Goal: Task Accomplishment & Management: Manage account settings

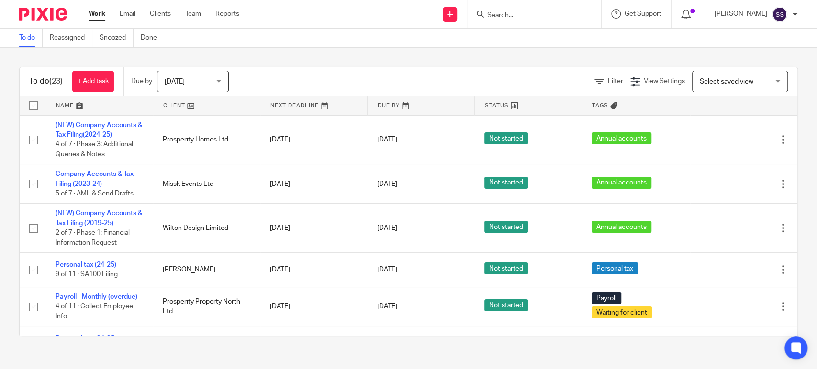
click at [520, 12] on input "Search" at bounding box center [529, 15] width 86 height 9
type input "ska"
click at [516, 38] on link at bounding box center [543, 37] width 119 height 14
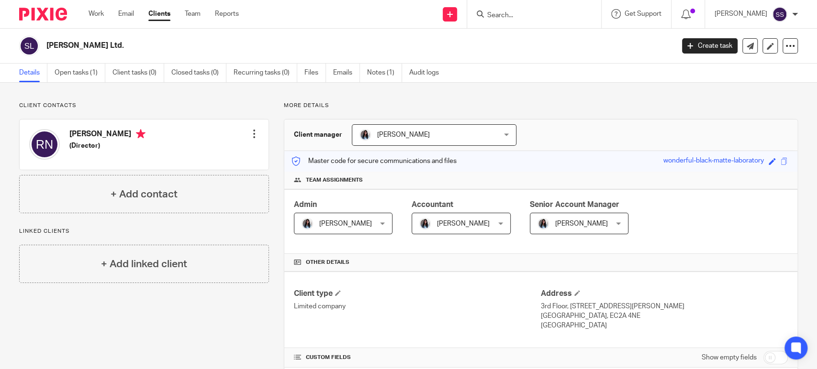
click at [514, 14] on input "Search" at bounding box center [529, 15] width 86 height 9
type input "digi"
click at [512, 29] on div "Digi tal Dasher Media Limited" at bounding box center [551, 37] width 148 height 30
click at [512, 30] on div "Digi tal Dasher Media Limited" at bounding box center [551, 37] width 148 height 30
click at [534, 34] on link at bounding box center [550, 37] width 133 height 14
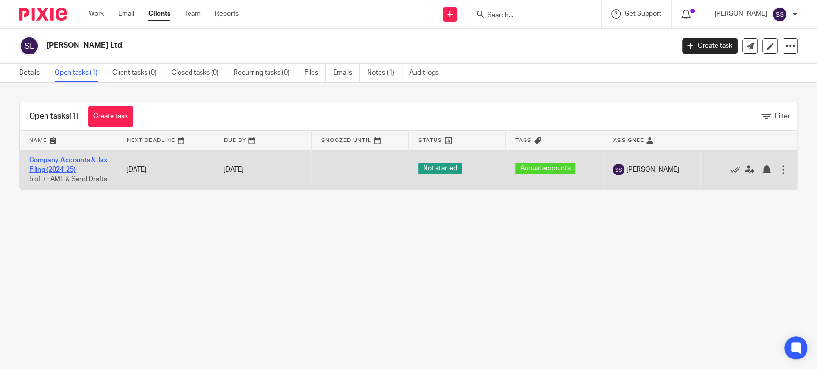
click at [56, 160] on link "Company Accounts & Tax Filing (2024-25)" at bounding box center [68, 165] width 78 height 16
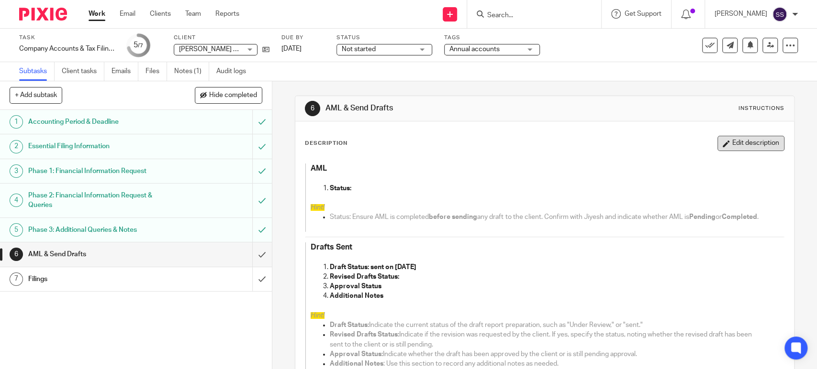
click at [731, 150] on button "Edit description" at bounding box center [750, 143] width 67 height 15
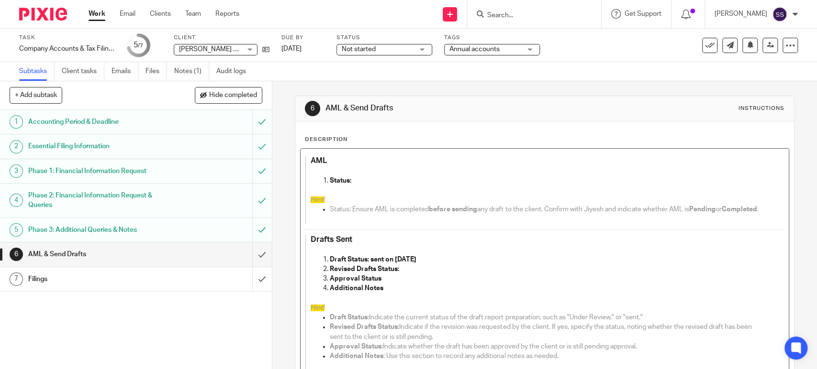
click at [406, 274] on p "Revised Drafts Status:" at bounding box center [547, 270] width 434 height 10
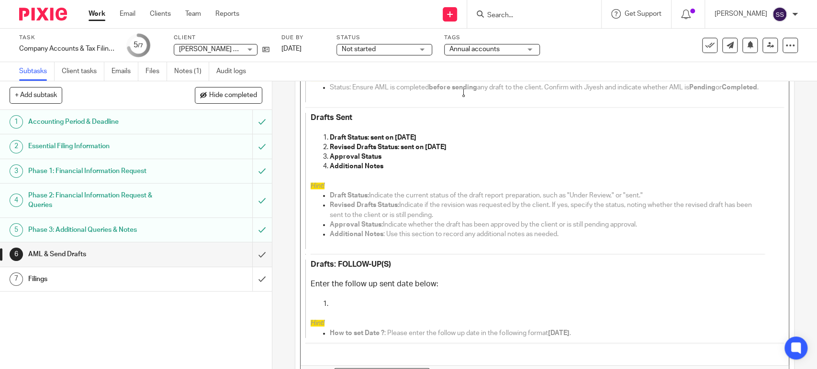
scroll to position [207, 0]
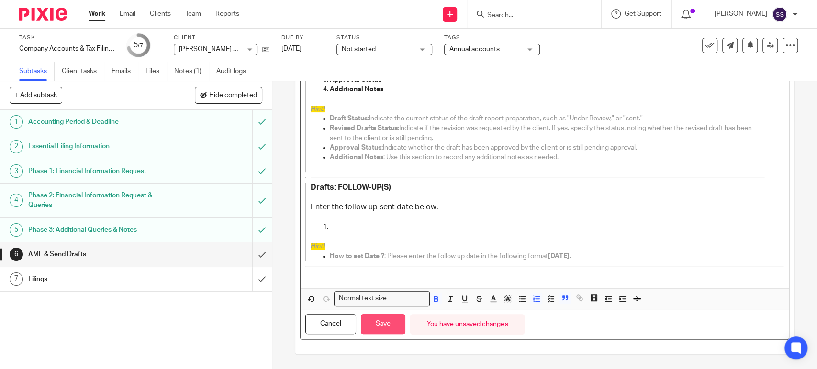
click at [390, 334] on button "Save" at bounding box center [383, 324] width 45 height 21
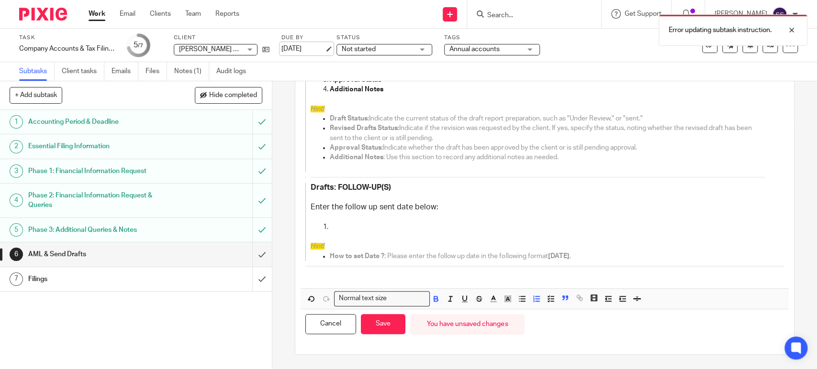
click at [314, 51] on link "[DATE]" at bounding box center [302, 49] width 43 height 10
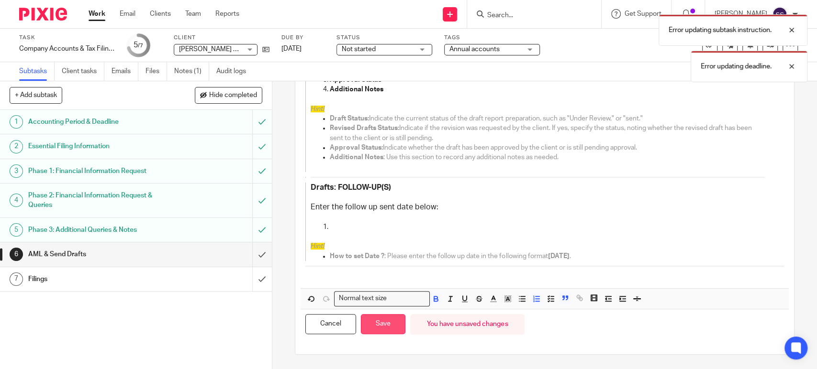
click at [373, 325] on button "Save" at bounding box center [383, 324] width 45 height 21
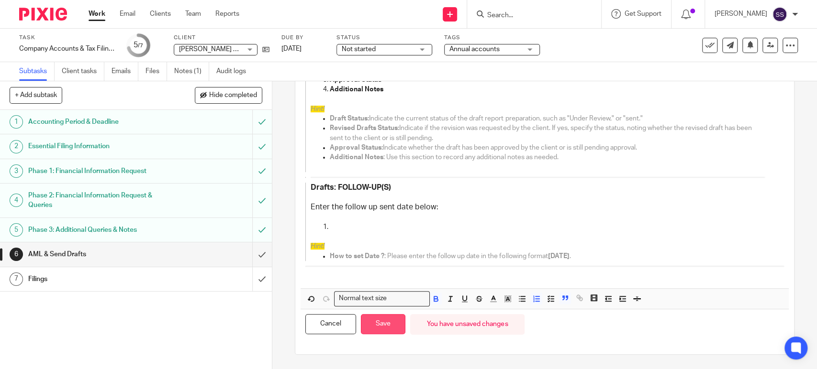
click at [372, 319] on button "Save" at bounding box center [383, 324] width 45 height 21
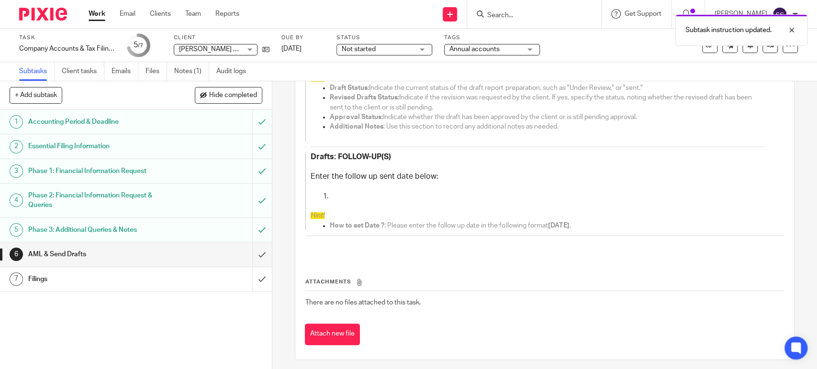
scroll to position [251, 0]
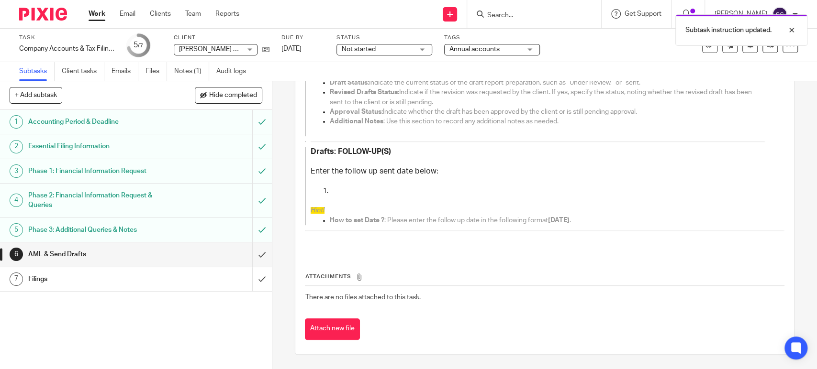
click at [222, 313] on div "1 Accounting Period & Deadline 2 Essential Filing Information 3 Phase 1: Financ…" at bounding box center [136, 239] width 272 height 259
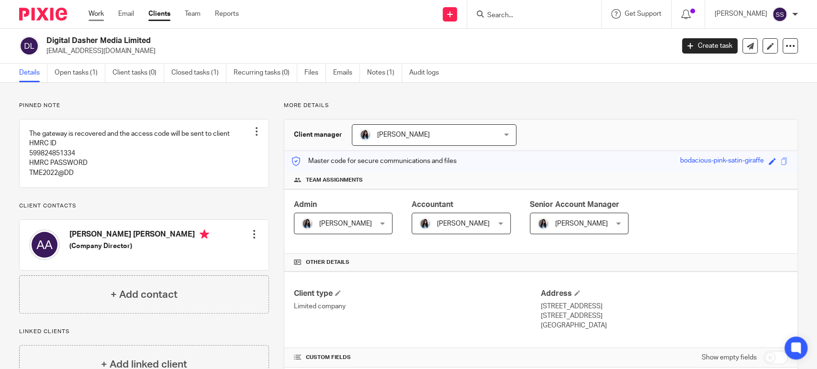
click at [92, 16] on link "Work" at bounding box center [96, 14] width 15 height 10
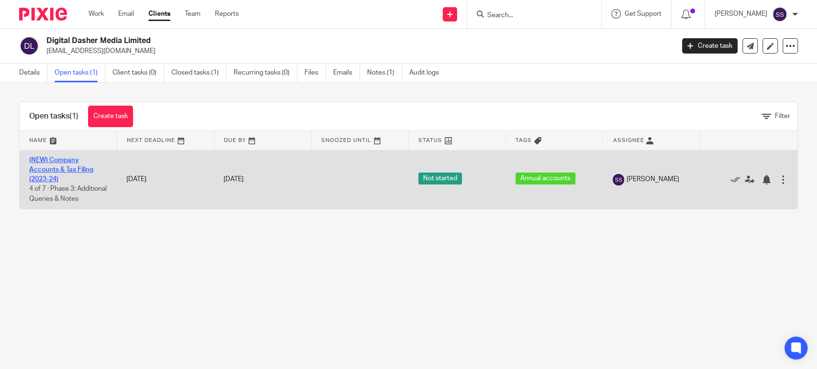
click at [34, 168] on link "(NEW) Company Accounts & Tax Filing (2023-24)" at bounding box center [61, 170] width 64 height 26
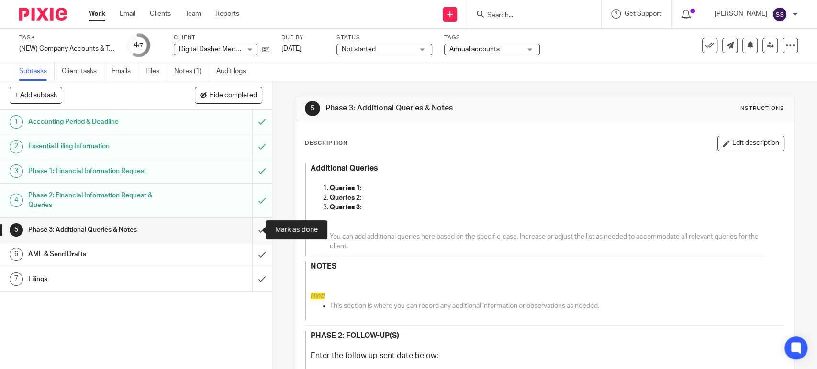
click at [247, 236] on input "submit" at bounding box center [136, 230] width 272 height 24
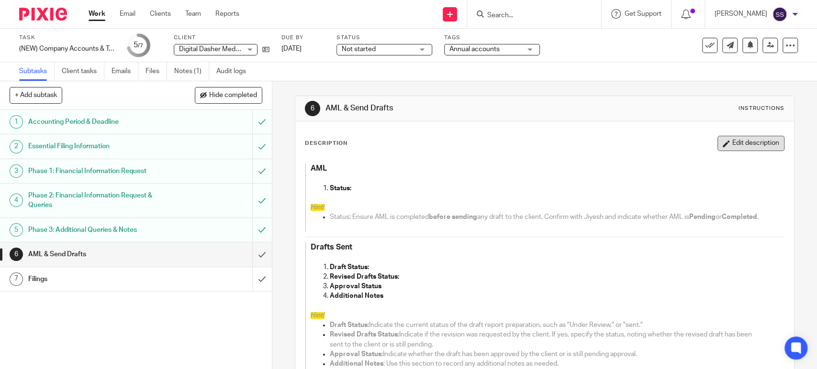
click at [721, 145] on button "Edit description" at bounding box center [750, 143] width 67 height 15
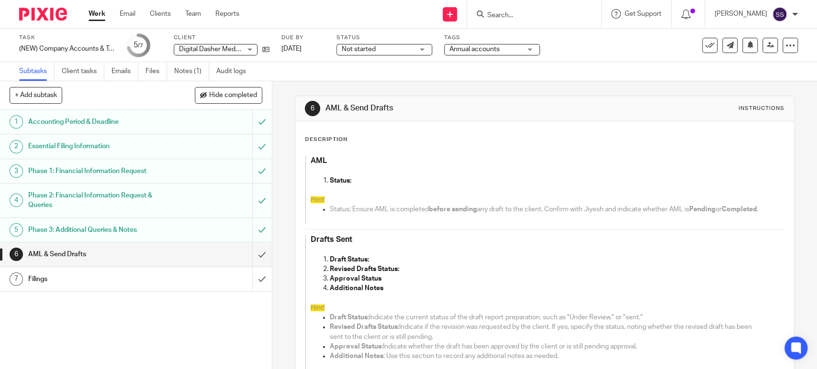
click at [383, 265] on p "Draft Status:" at bounding box center [547, 260] width 434 height 10
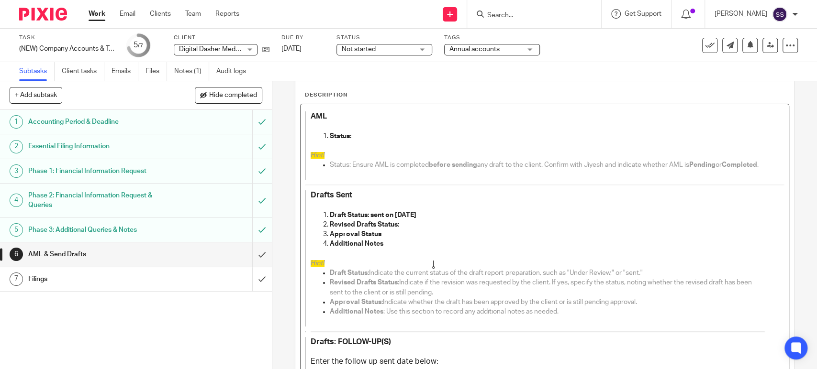
scroll to position [207, 0]
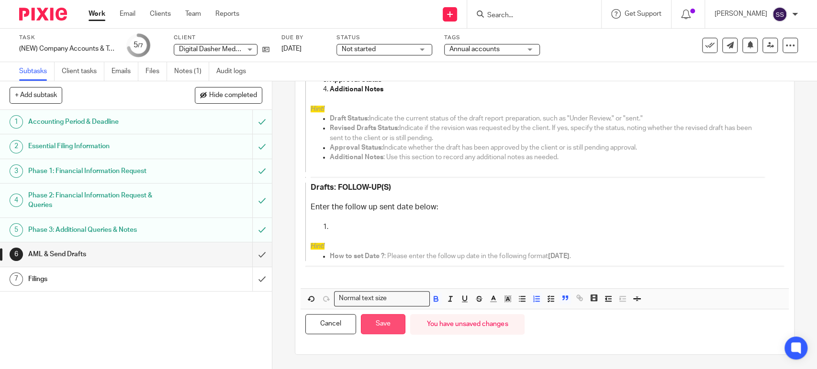
click at [372, 331] on button "Save" at bounding box center [383, 324] width 45 height 21
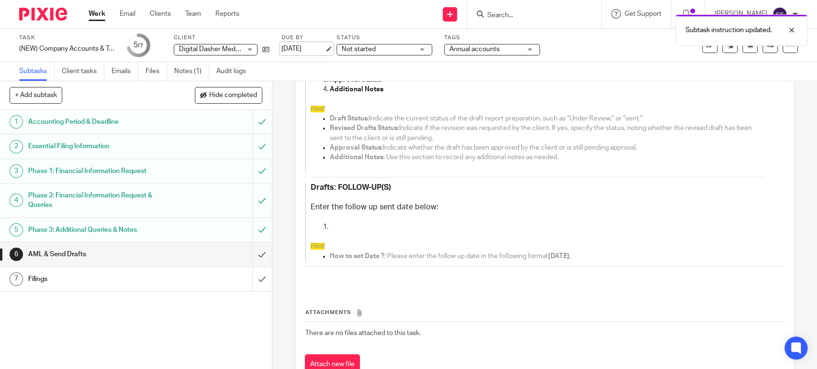
scroll to position [214, 0]
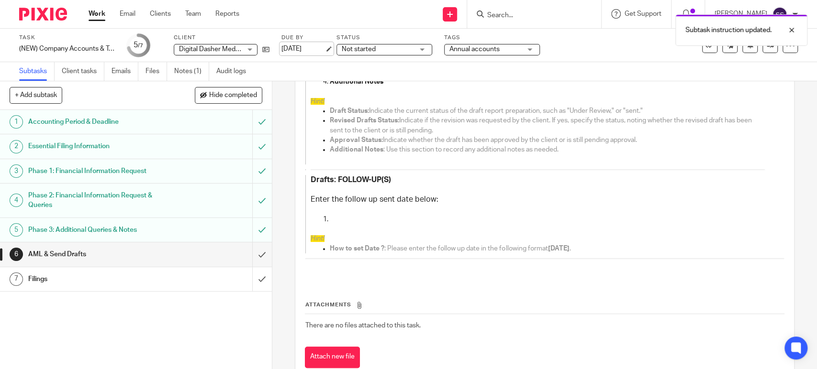
click at [312, 51] on link "[DATE]" at bounding box center [302, 49] width 43 height 10
click at [302, 49] on link "24 Sep 2025" at bounding box center [302, 49] width 43 height 10
